Goal: Task Accomplishment & Management: Manage account settings

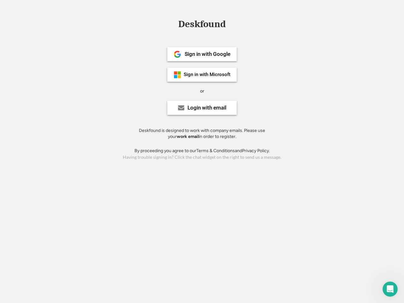
click at [202, 90] on div "or" at bounding box center [202, 91] width 4 height 6
click at [202, 25] on div "Deskfound" at bounding box center [202, 24] width 54 height 10
click at [173, 24] on div "Deskfound" at bounding box center [202, 25] width 404 height 12
click at [202, 25] on div "Deskfound" at bounding box center [202, 24] width 54 height 10
click at [202, 91] on div "or" at bounding box center [202, 91] width 4 height 6
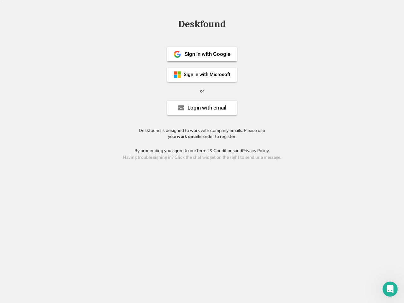
click at [202, 54] on div "Sign in with Google" at bounding box center [207, 53] width 46 height 5
click at [207, 54] on div "Sign in with Google" at bounding box center [207, 53] width 46 height 5
click at [177, 54] on img at bounding box center [177, 54] width 8 height 8
click at [202, 74] on div "Sign in with Microsoft" at bounding box center [207, 74] width 47 height 5
click at [207, 74] on div "Sign in with Microsoft" at bounding box center [207, 74] width 47 height 5
